Goal: Information Seeking & Learning: Learn about a topic

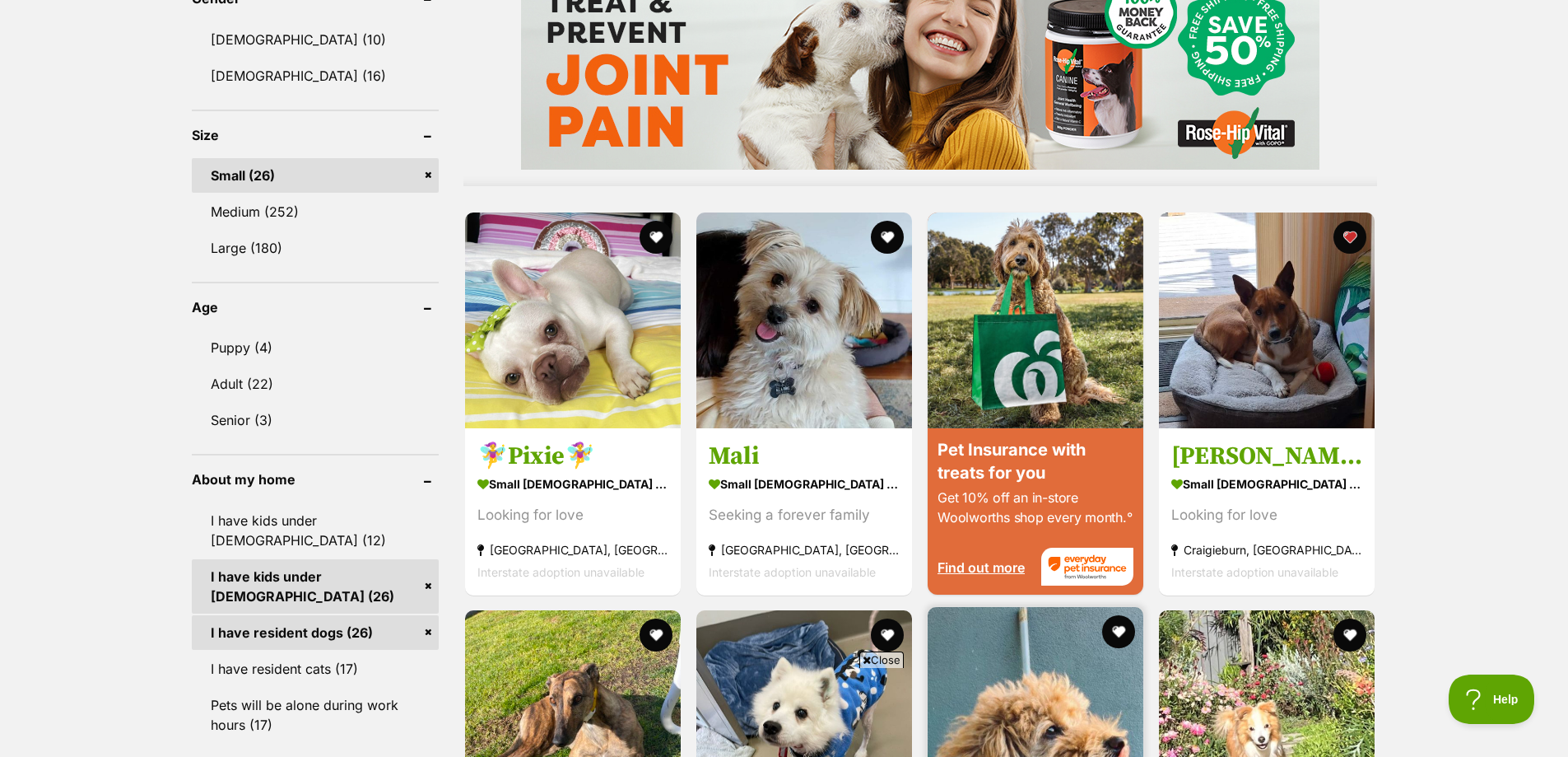
scroll to position [1298, 0]
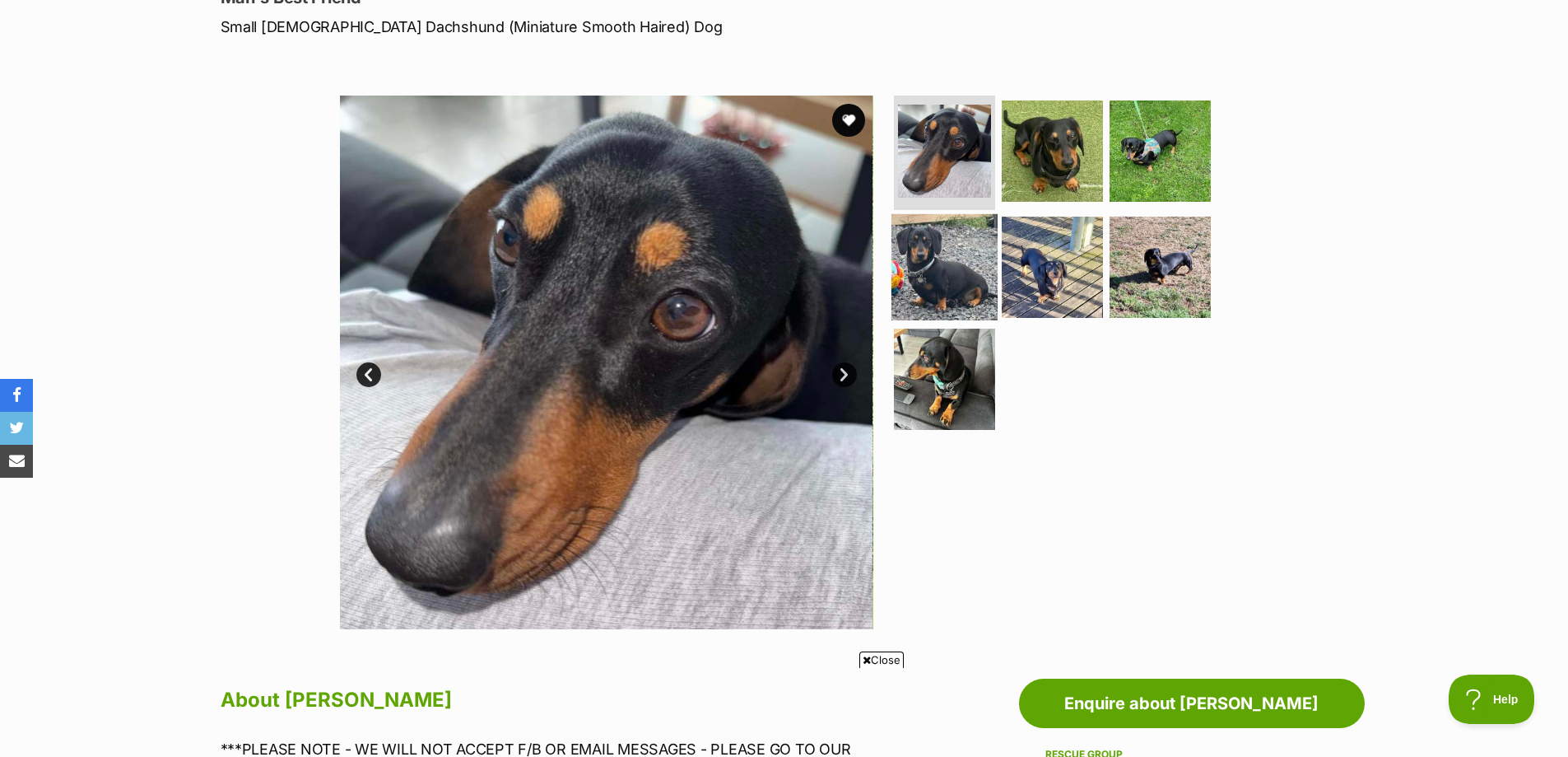
click at [943, 251] on img at bounding box center [944, 267] width 106 height 106
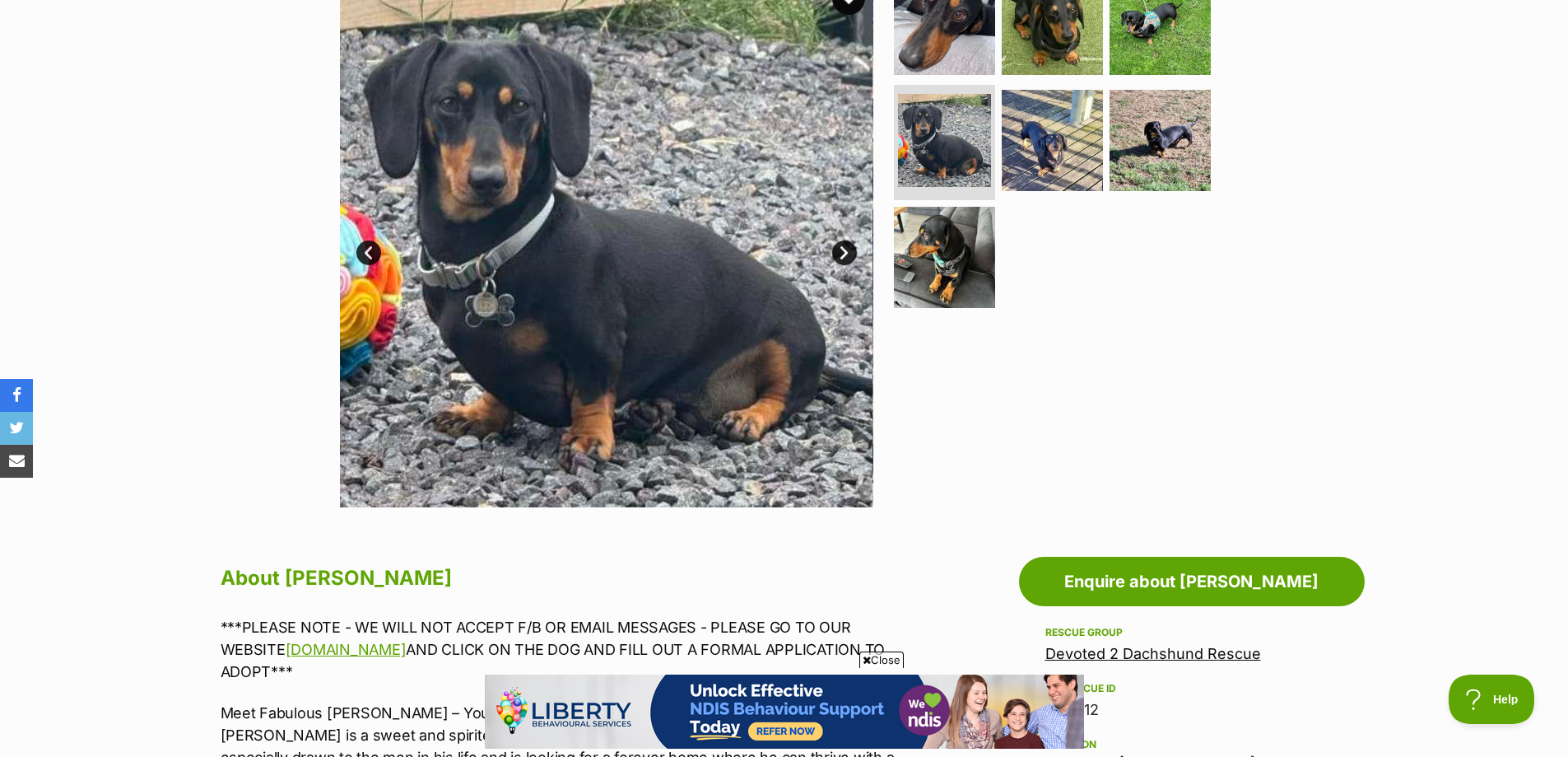
scroll to position [247, 0]
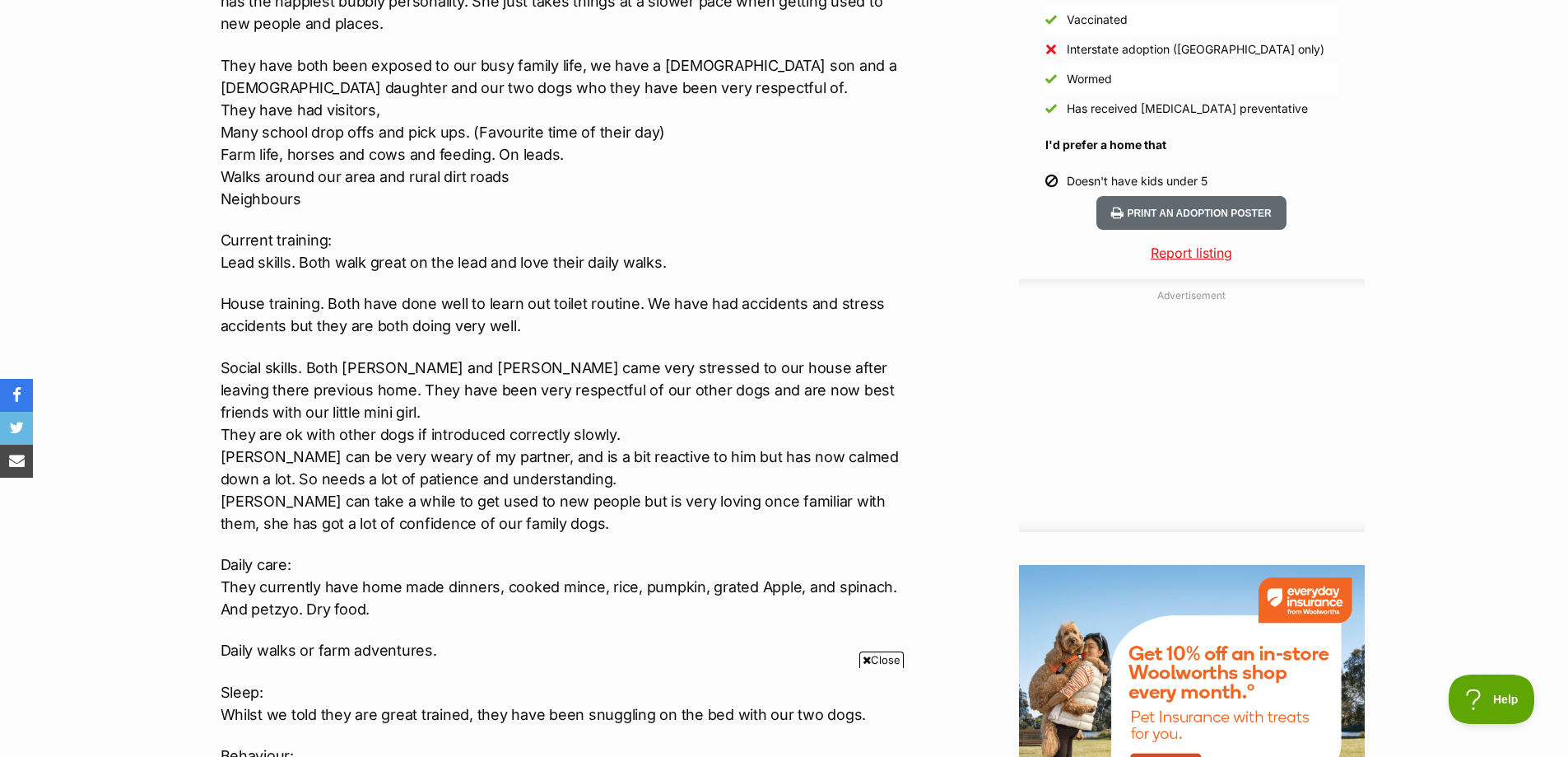
scroll to position [1565, 0]
